Goal: Navigation & Orientation: Find specific page/section

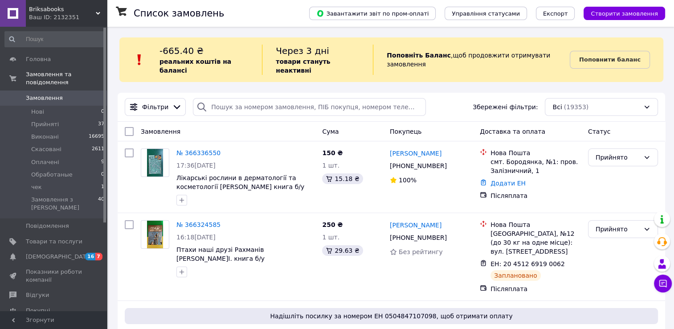
click at [50, 322] on span "Каталог ProSale" at bounding box center [50, 326] width 48 height 8
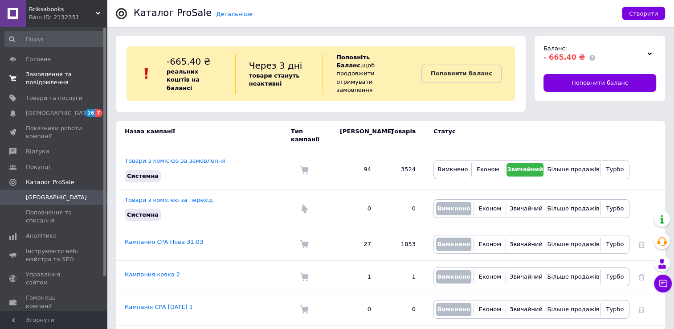
click at [30, 74] on span "Замовлення та повідомлення" at bounding box center [54, 78] width 57 height 16
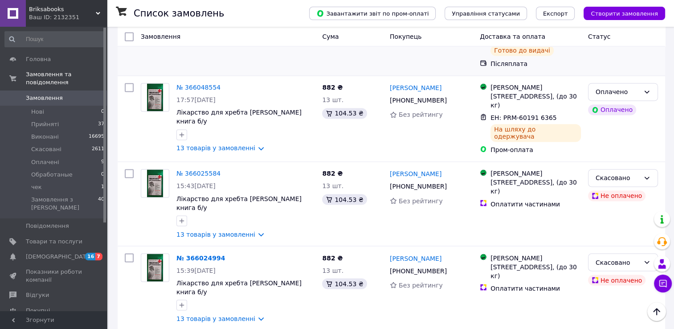
scroll to position [1575, 0]
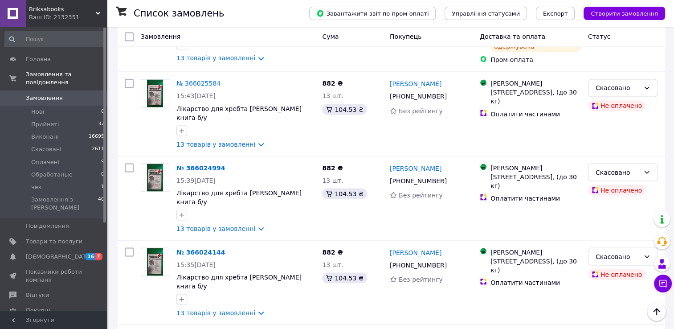
click at [52, 94] on span "Замовлення" at bounding box center [44, 98] width 37 height 8
click at [52, 291] on span "Відгуки" at bounding box center [54, 295] width 57 height 8
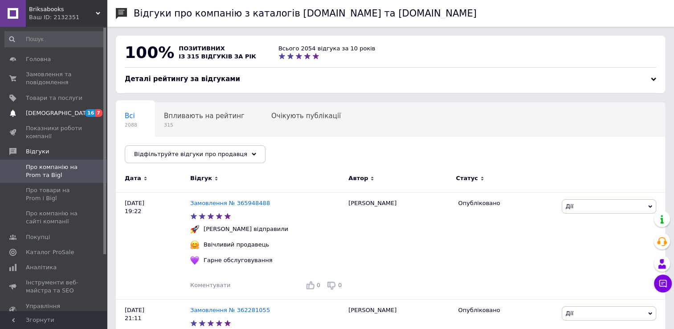
click at [45, 116] on span "[DEMOGRAPHIC_DATA]" at bounding box center [59, 113] width 66 height 8
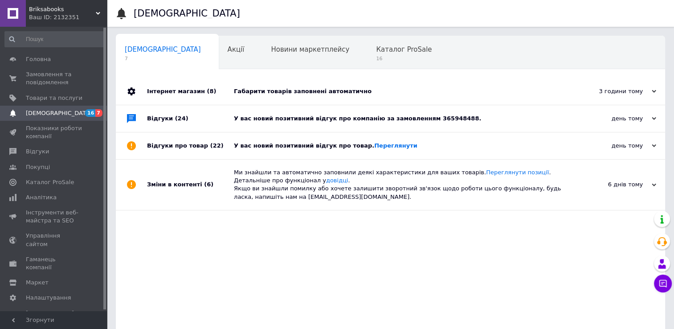
click at [255, 94] on div "Габарити товарів заповнені автоматично" at bounding box center [400, 91] width 333 height 8
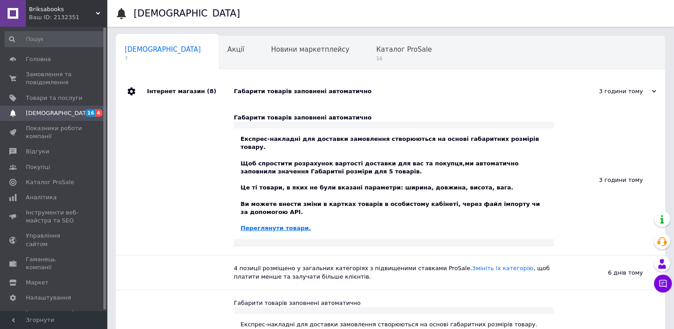
click at [273, 225] on link "Переглянути товари." at bounding box center [276, 228] width 70 height 7
